Goal: Transaction & Acquisition: Obtain resource

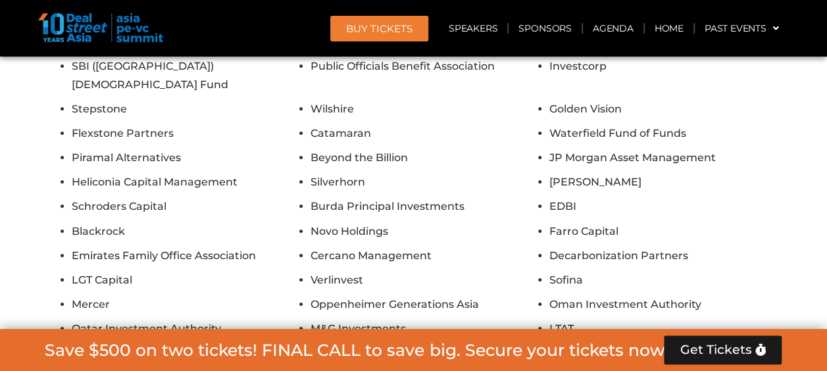
scroll to position [12133, 0]
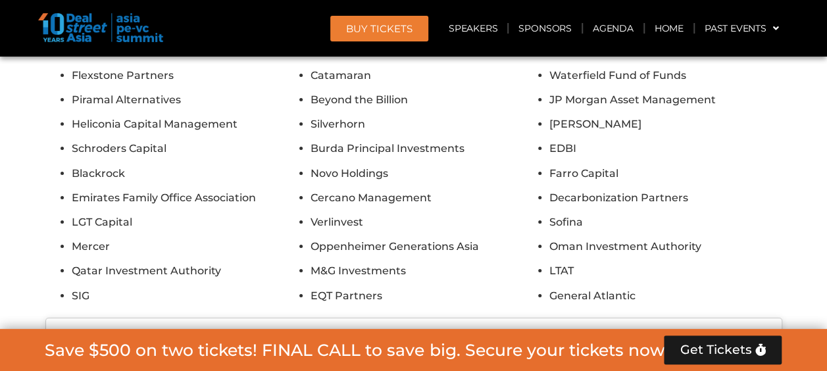
scroll to position [12225, 0]
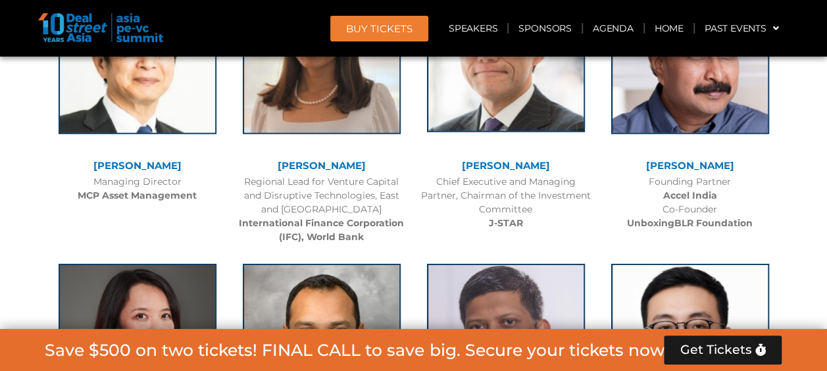
scroll to position [1868, 0]
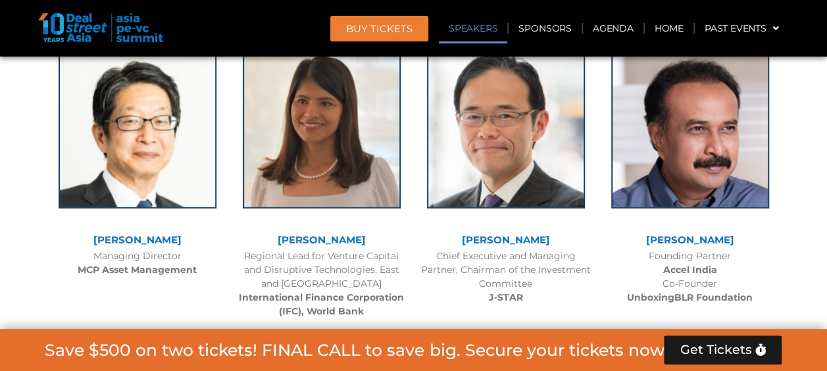
click at [471, 33] on link "Speakers" at bounding box center [473, 28] width 68 height 30
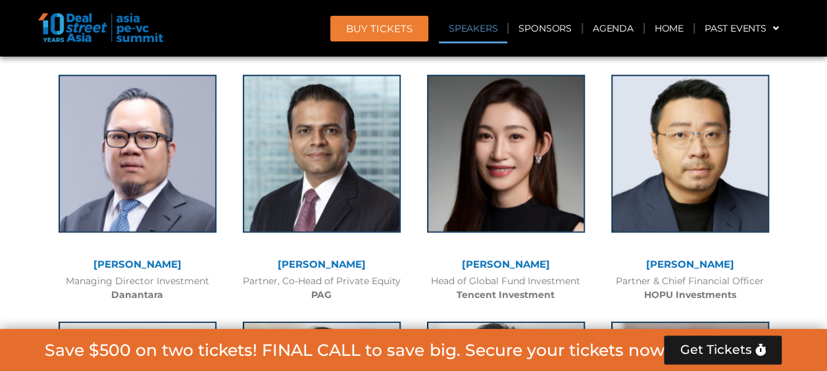
scroll to position [1558, 0]
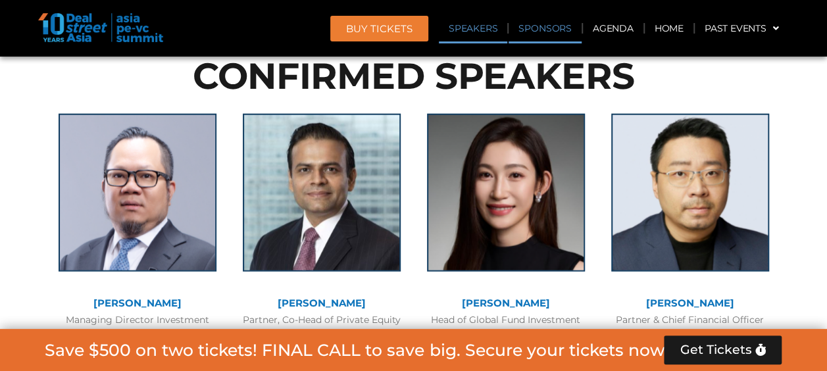
click at [546, 33] on link "Sponsors" at bounding box center [545, 28] width 72 height 30
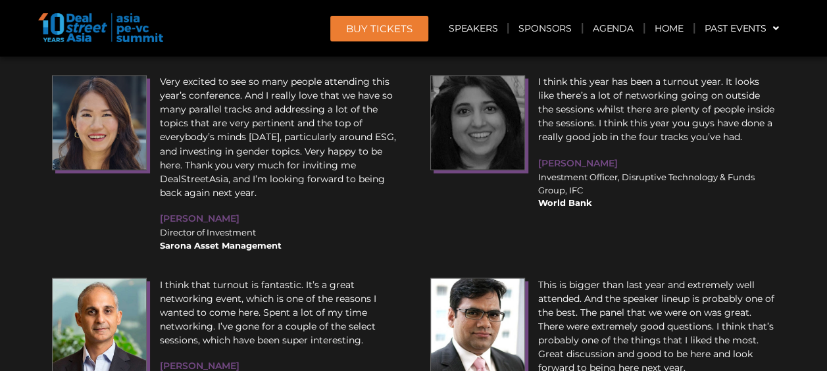
scroll to position [13421, 0]
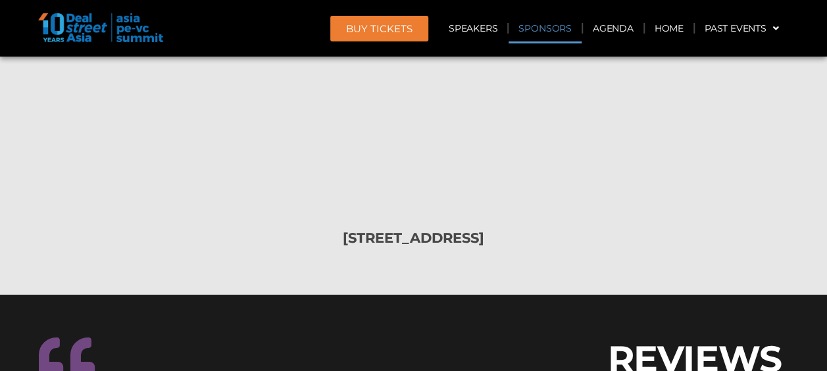
click at [544, 28] on link "Sponsors" at bounding box center [545, 28] width 72 height 30
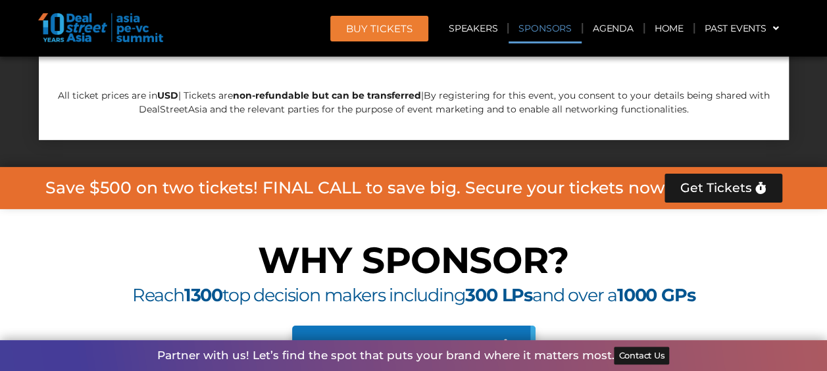
scroll to position [9504, 0]
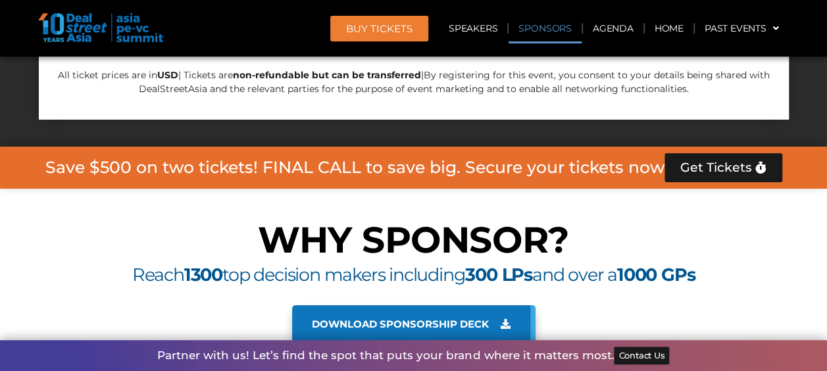
click at [490, 318] on span "Download sponsorship deck" at bounding box center [411, 324] width 199 height 12
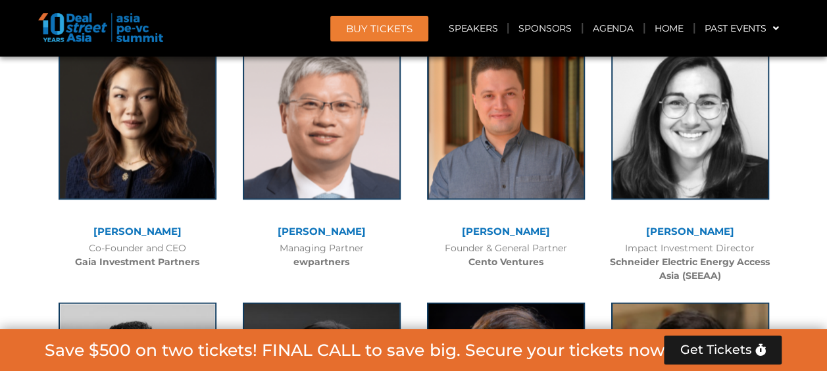
scroll to position [3801, 0]
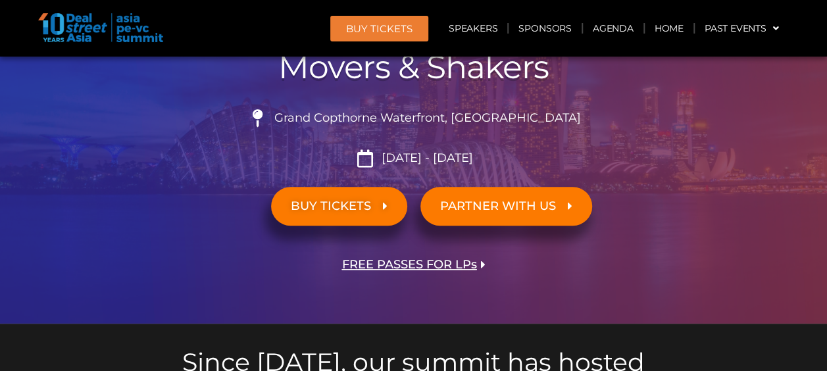
scroll to position [289, 0]
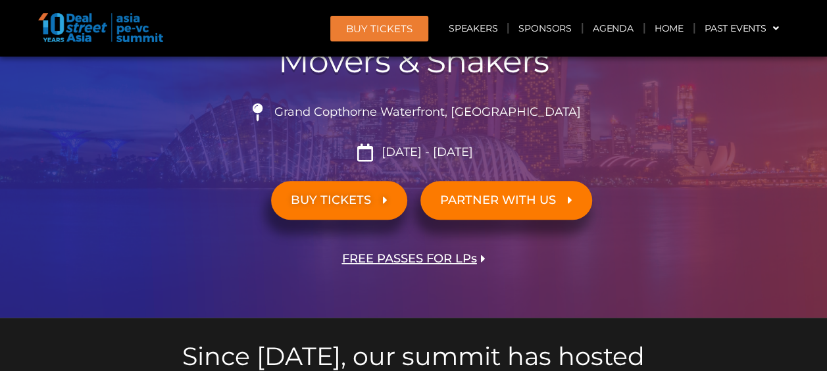
click at [390, 257] on span "FREE PASSES FOR LPs" at bounding box center [409, 259] width 135 height 13
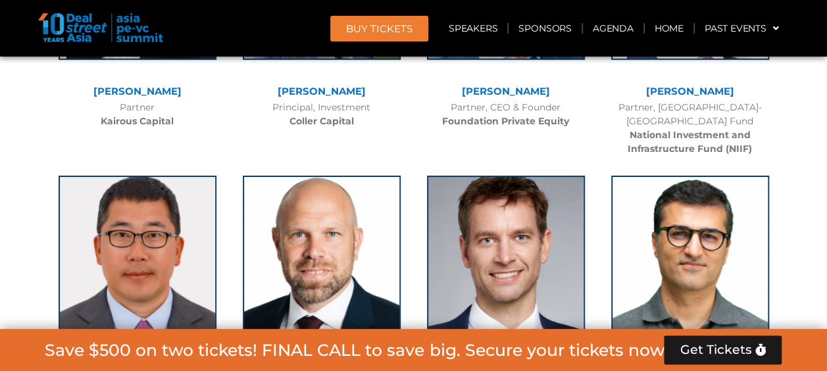
scroll to position [4876, 0]
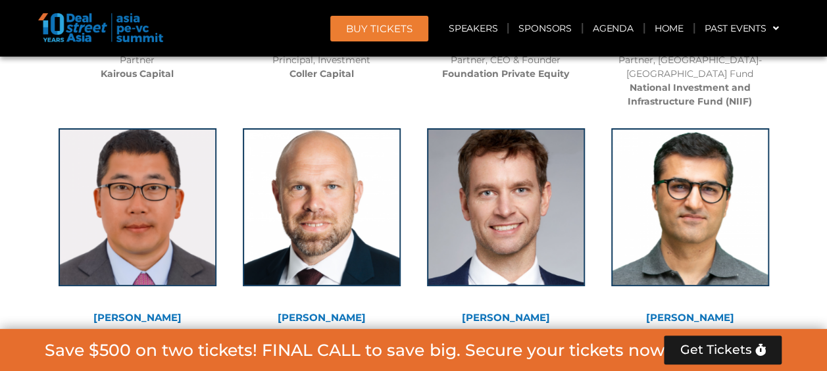
click at [5, 158] on div at bounding box center [413, 182] width 827 height 6970
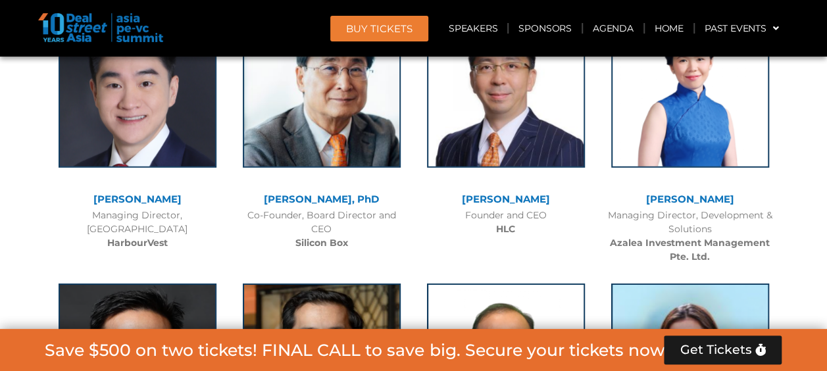
scroll to position [6843, 0]
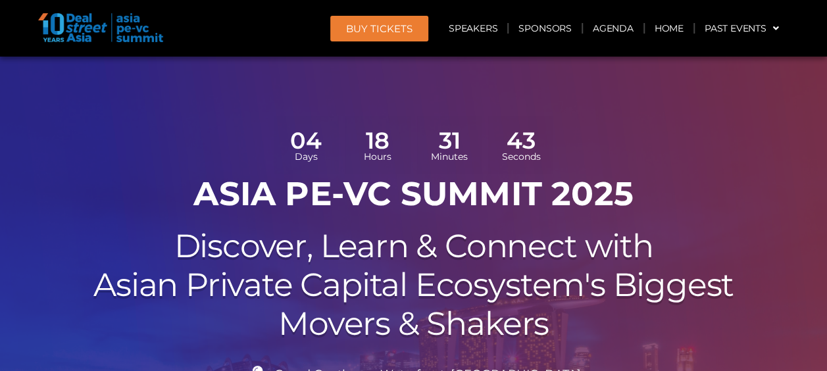
scroll to position [132, 0]
